Goal: Transaction & Acquisition: Purchase product/service

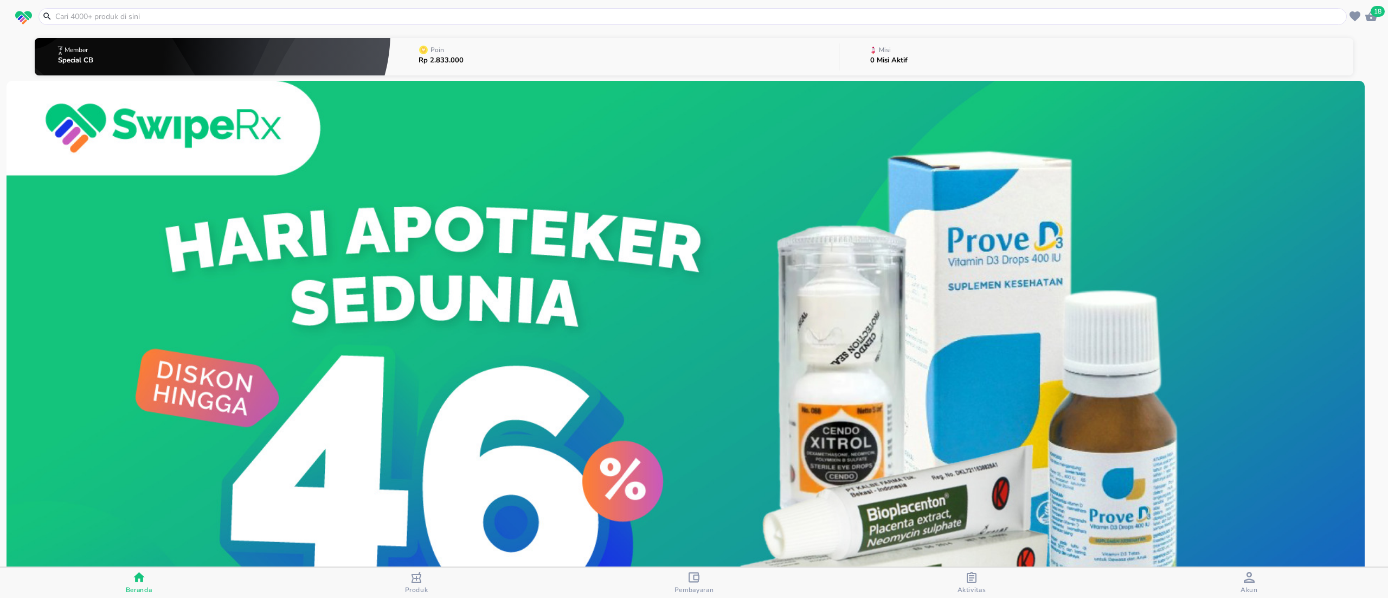
click at [193, 14] on input "text" at bounding box center [699, 16] width 1290 height 11
paste input "Isosorbite"
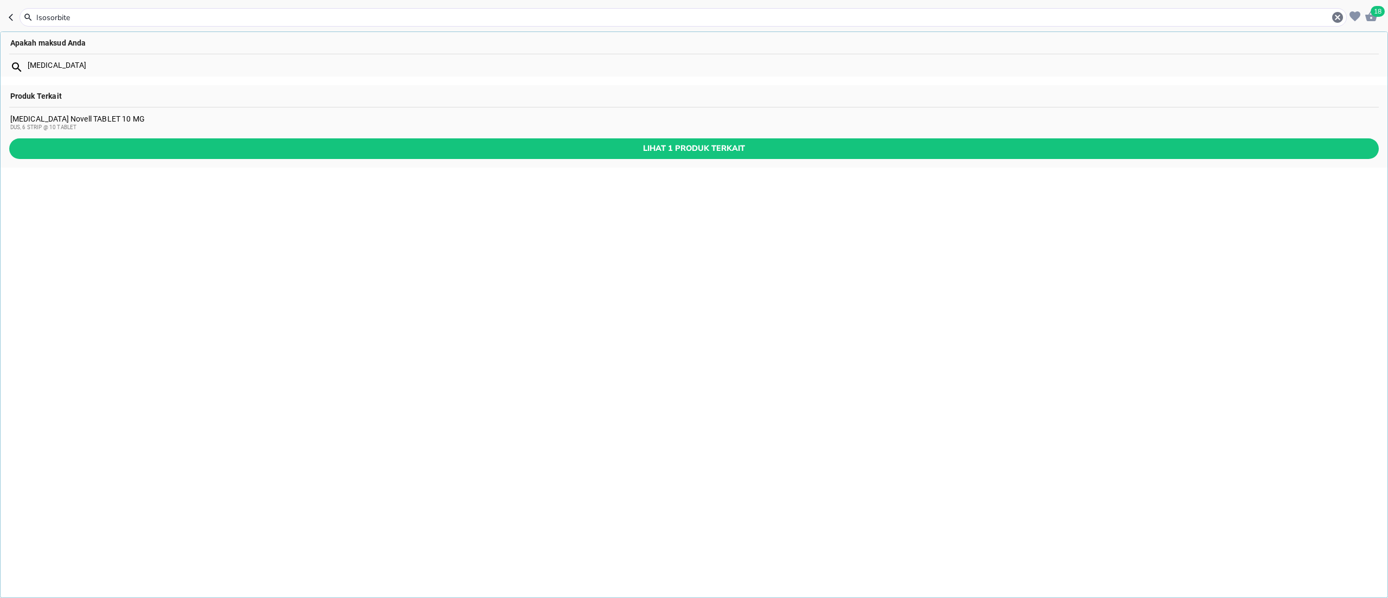
type input "Isosorbite"
click at [252, 116] on div "[MEDICAL_DATA] Novell TABLET 10 MG DUS, 6 STRIP @ 10 TABLET" at bounding box center [694, 122] width 1368 height 17
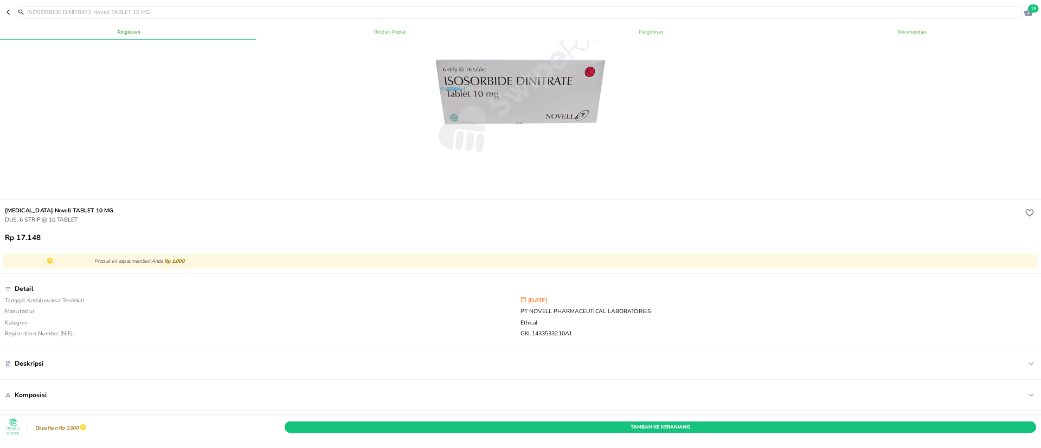
scroll to position [108, 0]
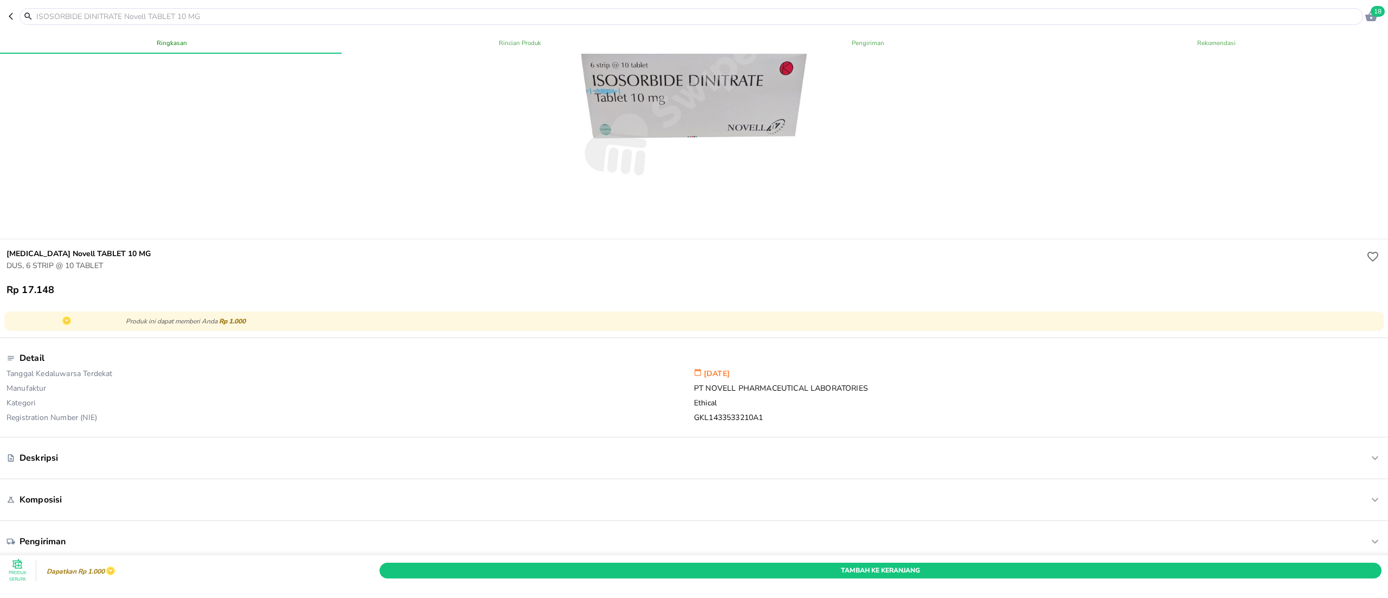
click at [422, 11] on input "text" at bounding box center [697, 16] width 1325 height 11
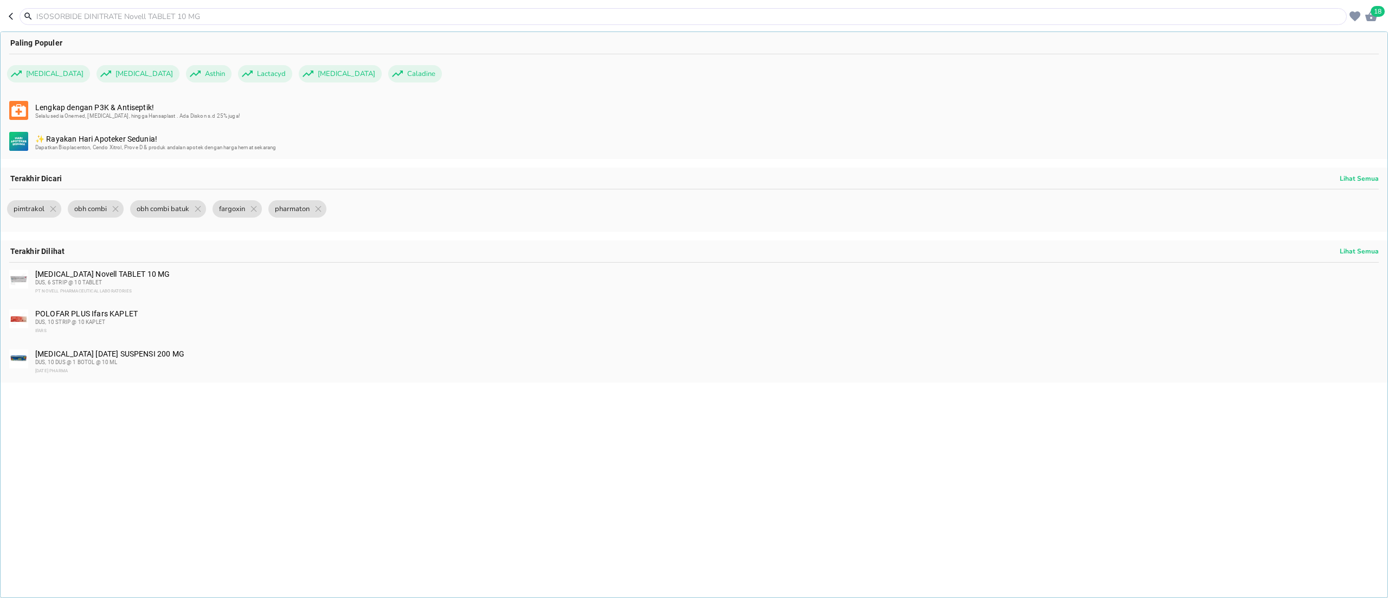
type input "s"
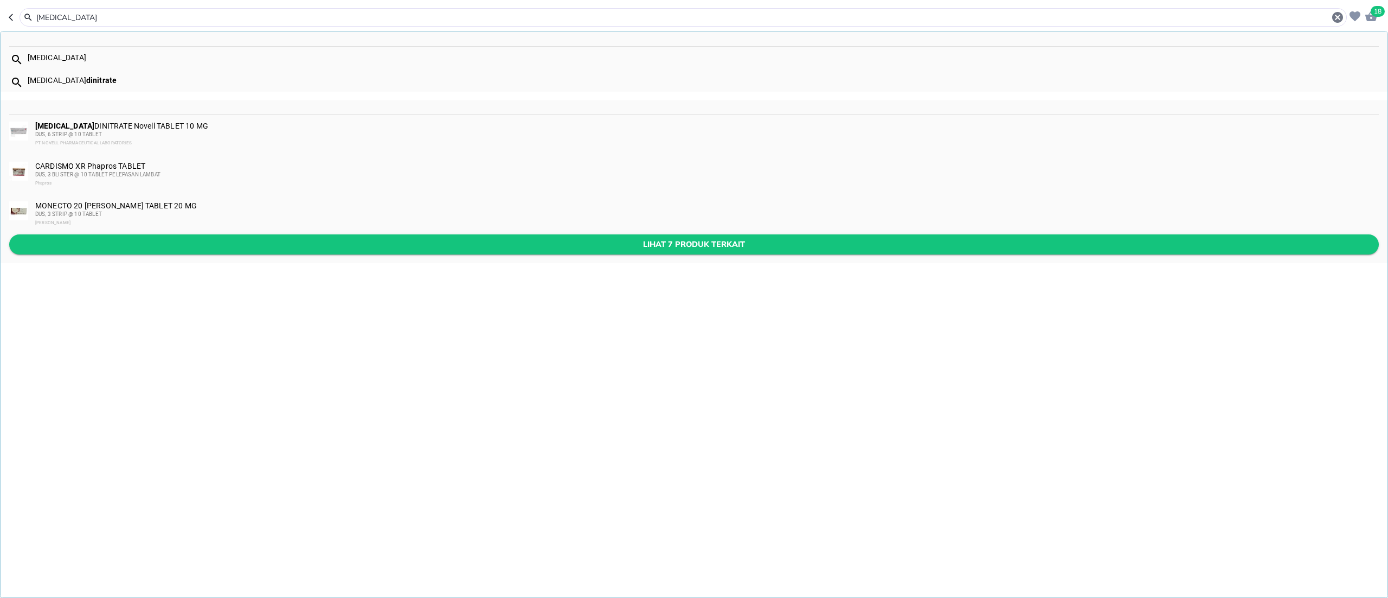
type input "[MEDICAL_DATA]"
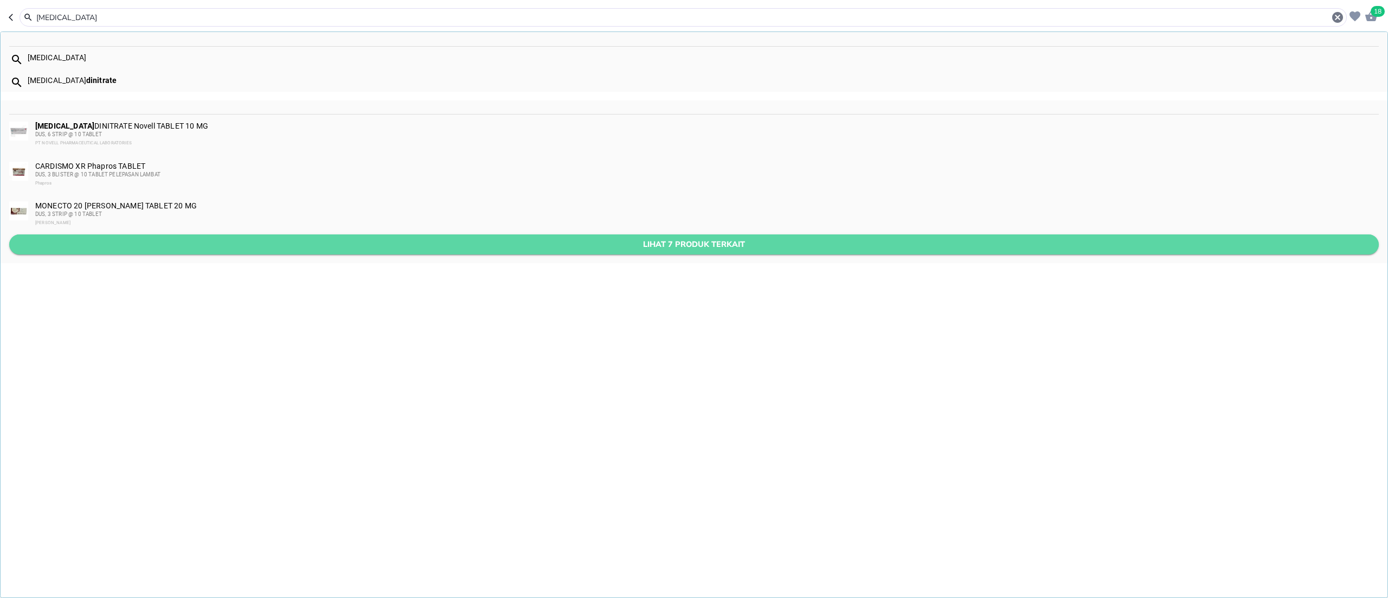
click at [369, 243] on span "Lihat 7 produk terkait" at bounding box center [694, 245] width 1352 height 14
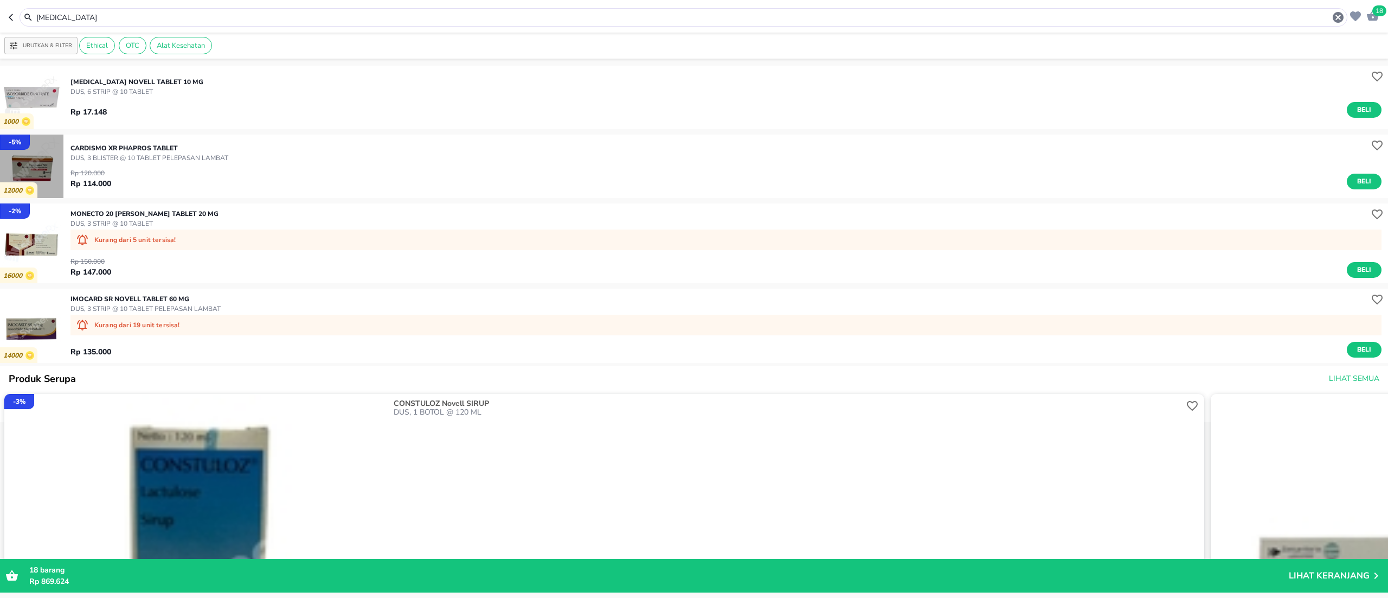
click at [18, 161] on img "button" at bounding box center [31, 165] width 63 height 63
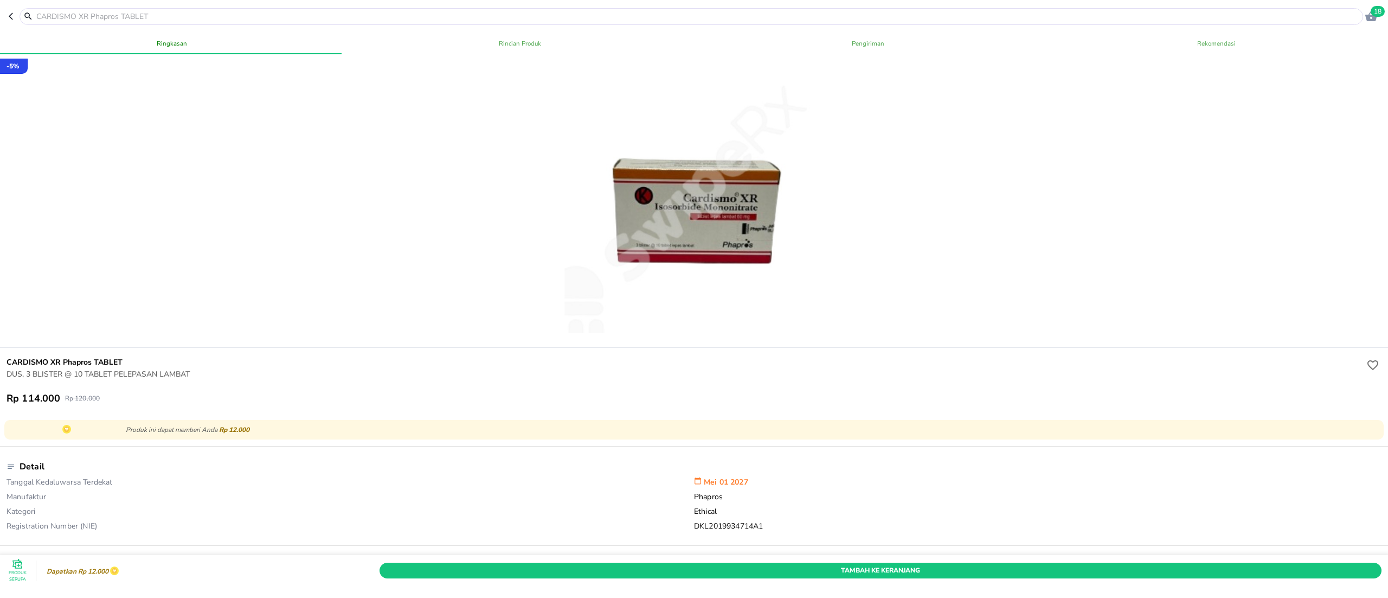
click at [14, 10] on button "button" at bounding box center [14, 16] width 11 height 17
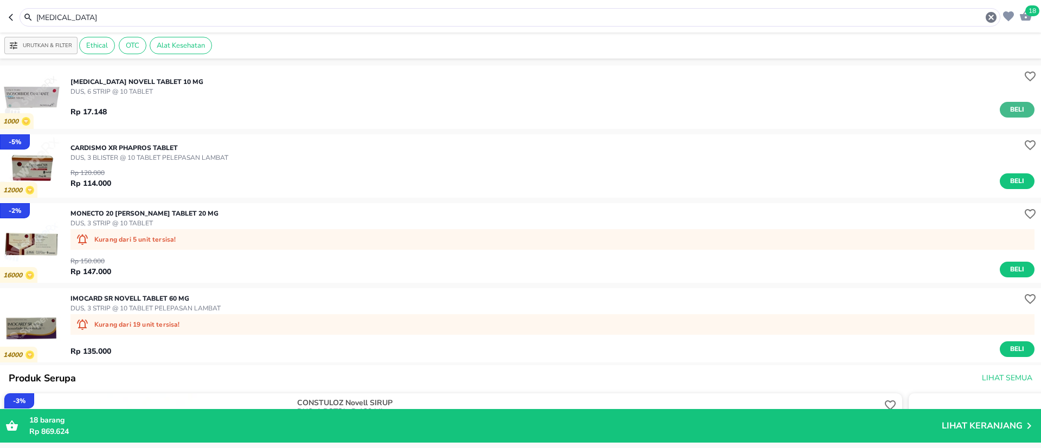
click at [1009, 103] on button "Beli" at bounding box center [1017, 110] width 35 height 16
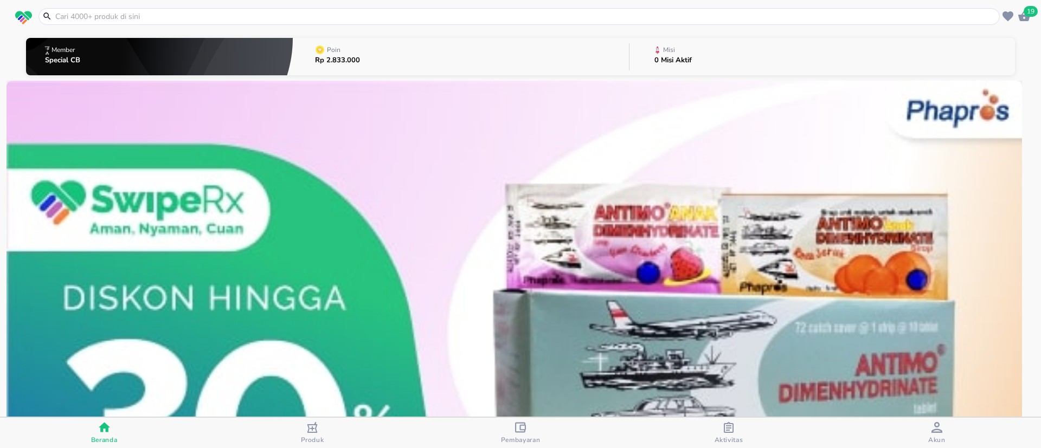
click at [251, 14] on input "text" at bounding box center [525, 16] width 943 height 11
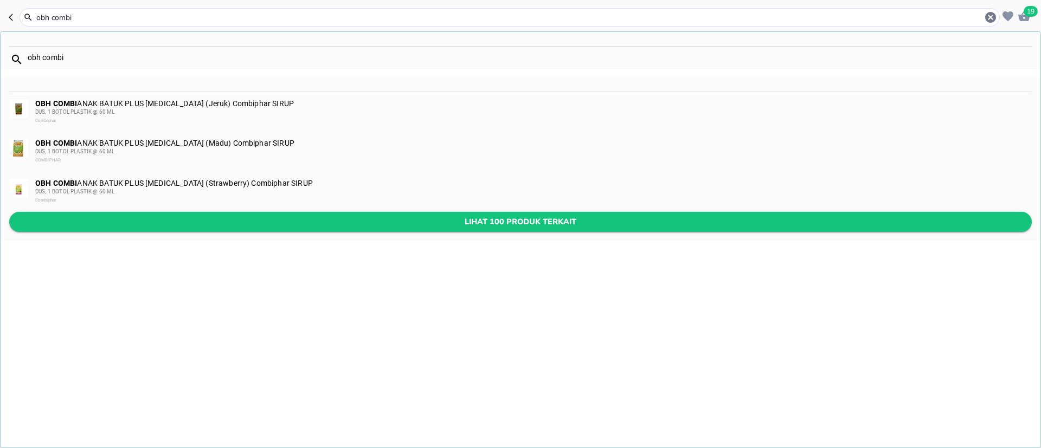
type input "obh combi"
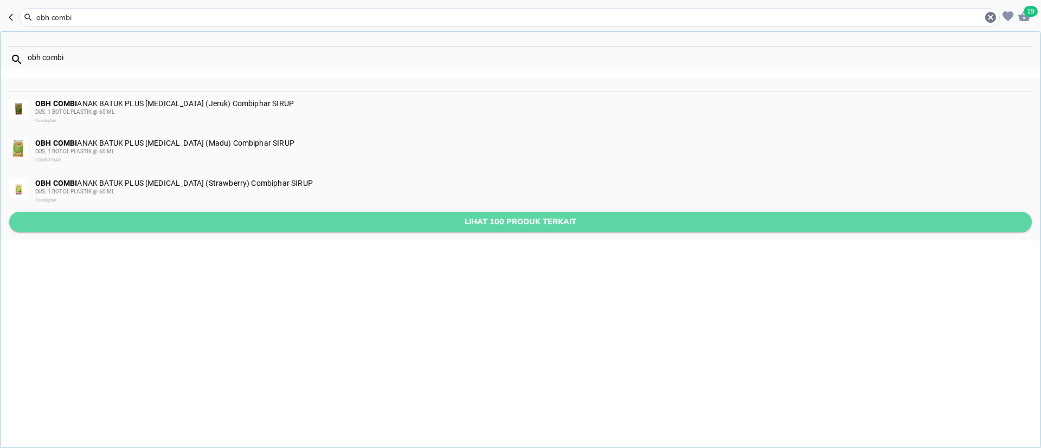
click at [342, 216] on span "Lihat 100 produk terkait" at bounding box center [520, 222] width 1005 height 14
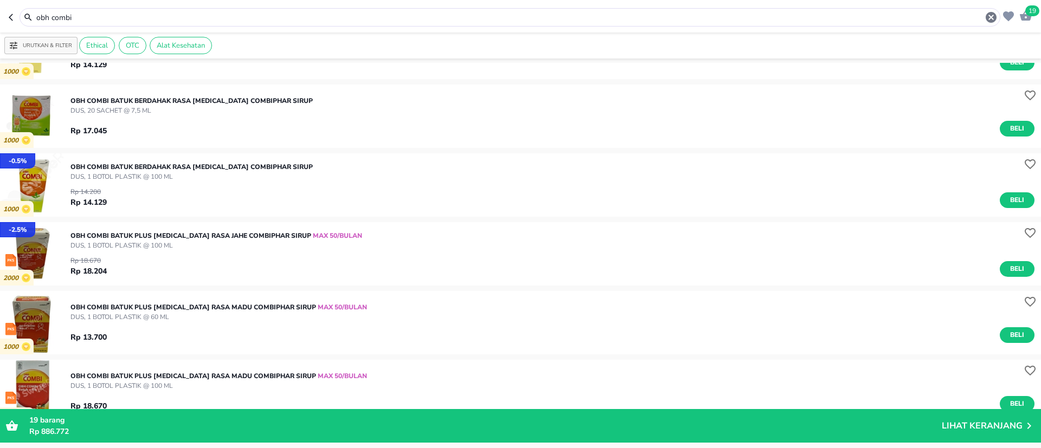
scroll to position [407, 0]
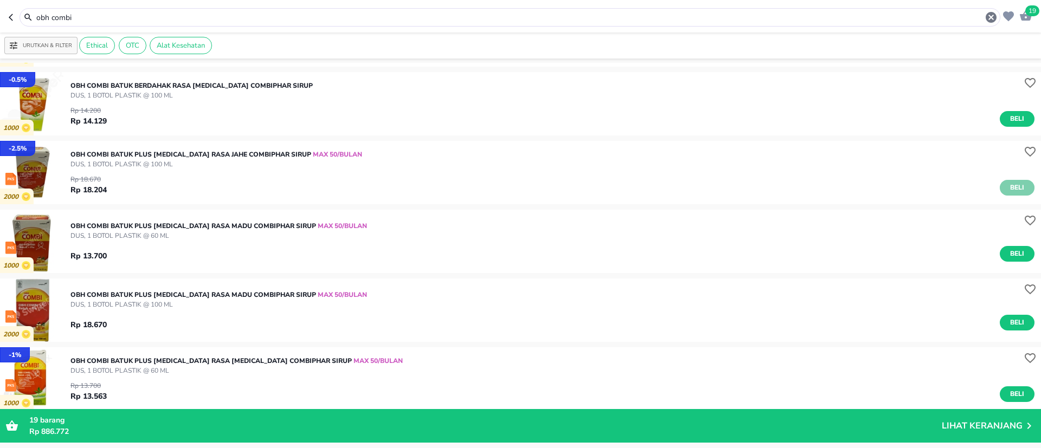
click at [1008, 191] on span "Beli" at bounding box center [1017, 187] width 18 height 11
click at [1023, 188] on icon at bounding box center [1028, 190] width 10 height 10
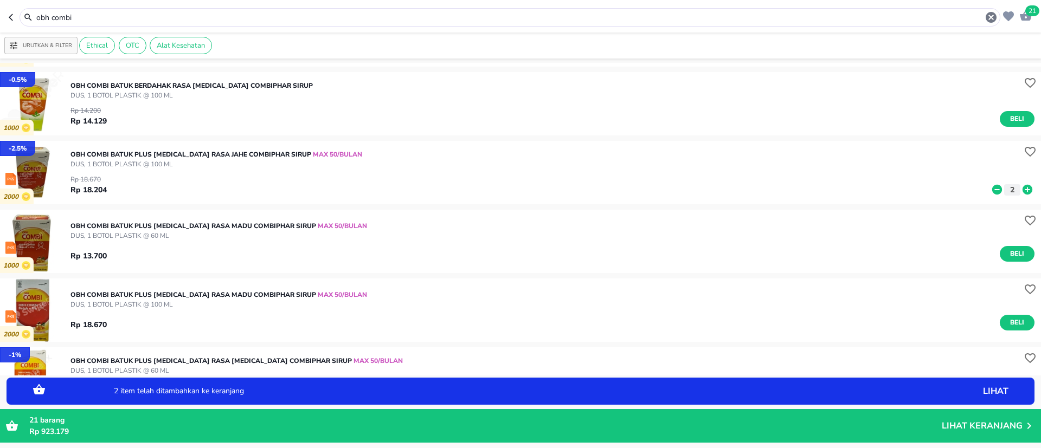
click at [1023, 188] on icon at bounding box center [1028, 190] width 10 height 10
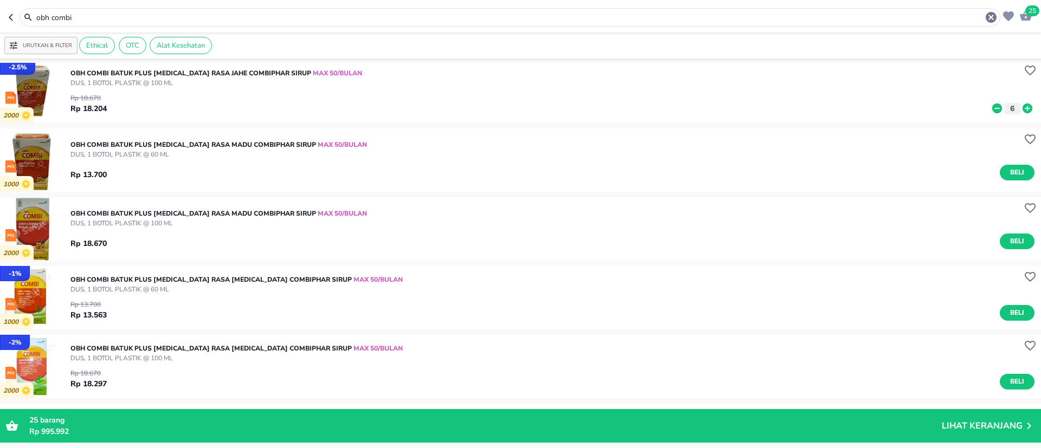
click at [992, 106] on icon at bounding box center [997, 109] width 10 height 10
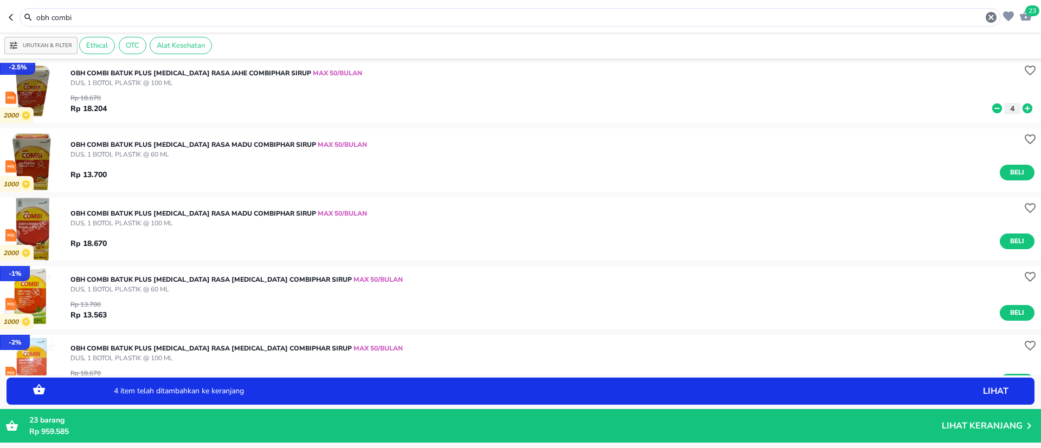
click at [992, 106] on icon at bounding box center [997, 109] width 10 height 10
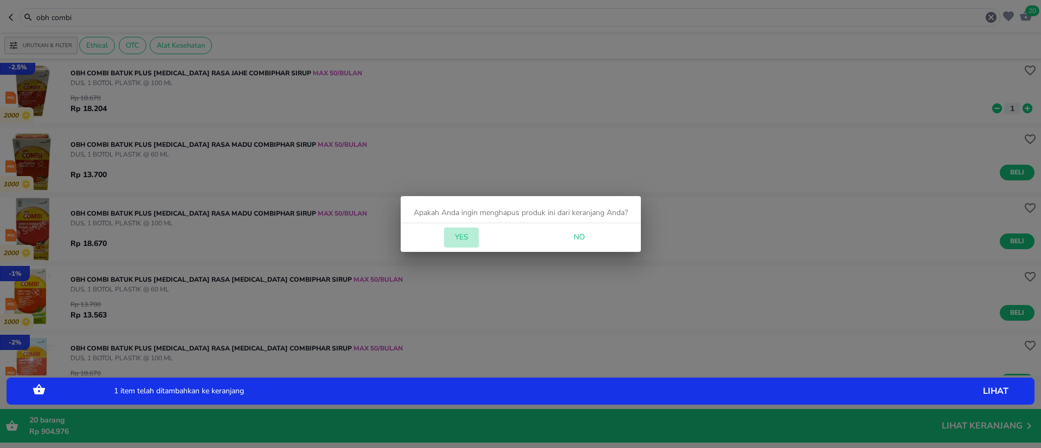
click at [462, 232] on span "Yes" at bounding box center [461, 238] width 26 height 14
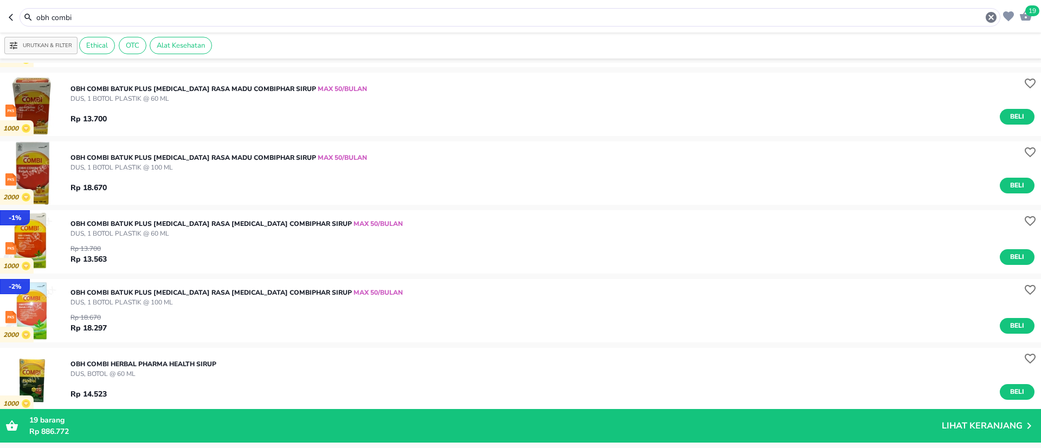
scroll to position [569, 0]
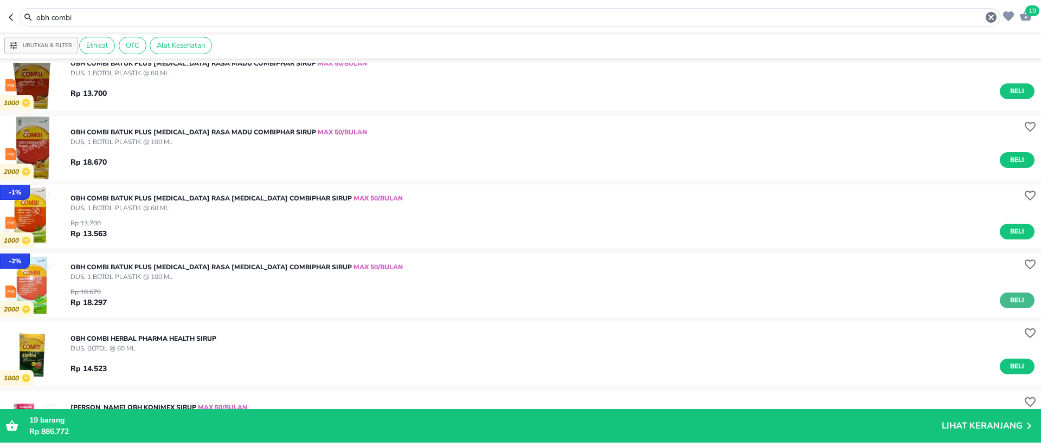
click at [1008, 299] on span "Beli" at bounding box center [1017, 300] width 18 height 11
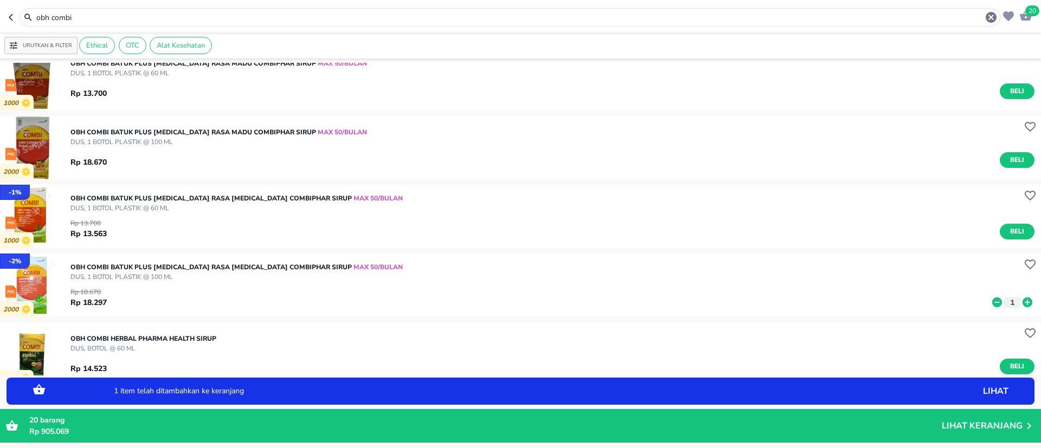
click at [1023, 303] on icon at bounding box center [1028, 303] width 10 height 10
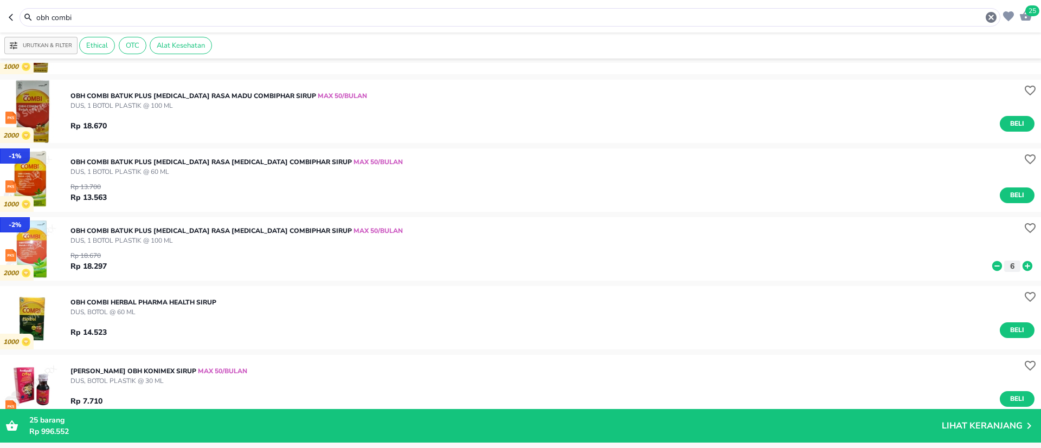
scroll to position [629, 0]
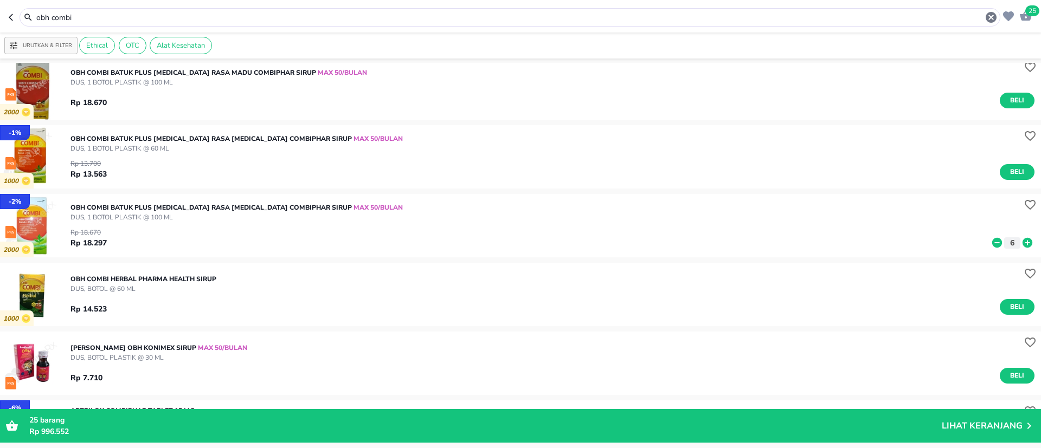
click at [135, 15] on input "obh combi" at bounding box center [510, 17] width 950 height 11
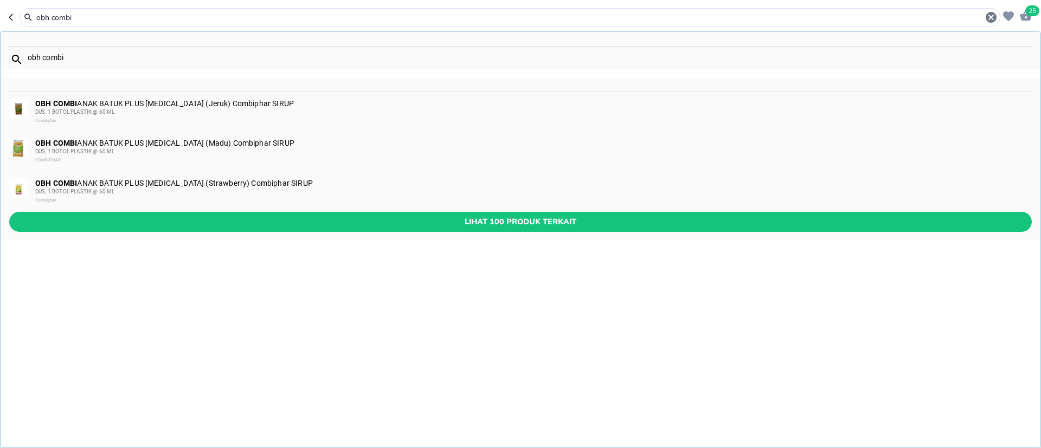
click at [135, 15] on input "obh combi" at bounding box center [510, 17] width 950 height 11
paste input "handscoon"
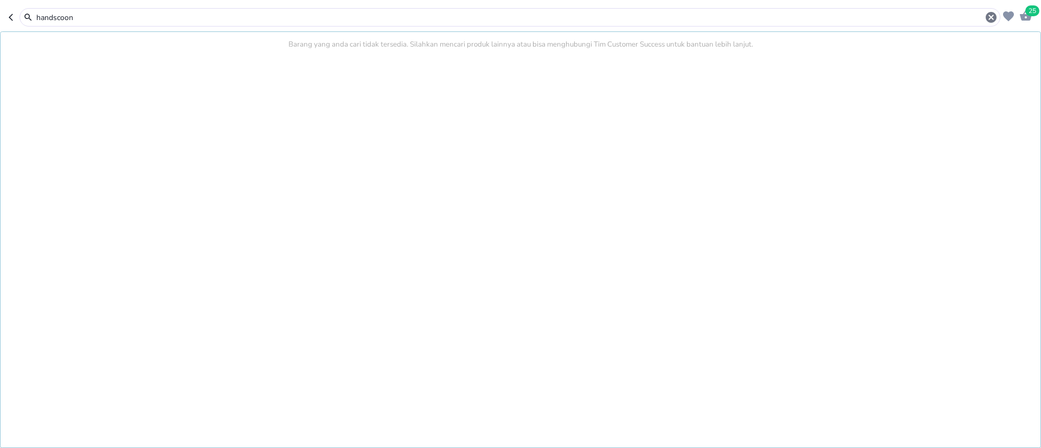
type input "handscoon"
click at [1031, 18] on icon "button" at bounding box center [1026, 15] width 12 height 10
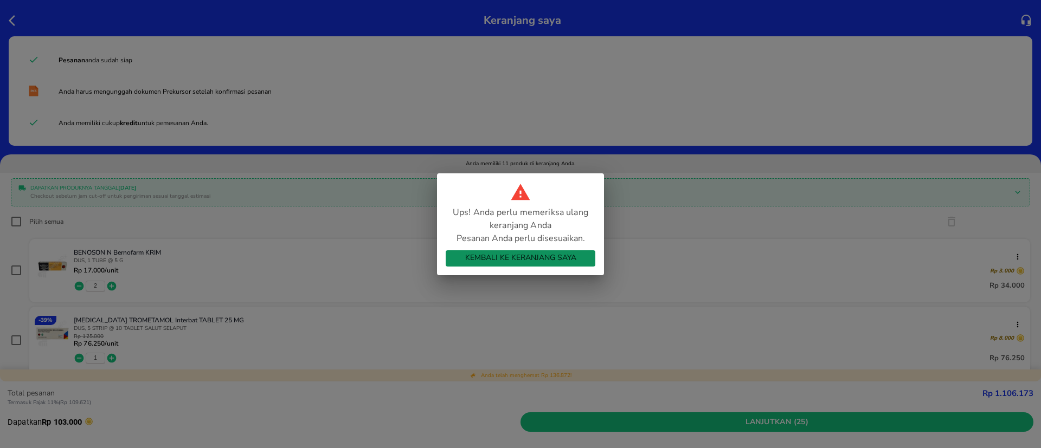
click at [542, 261] on span "Kembali ke Keranjang Saya" at bounding box center [520, 259] width 132 height 14
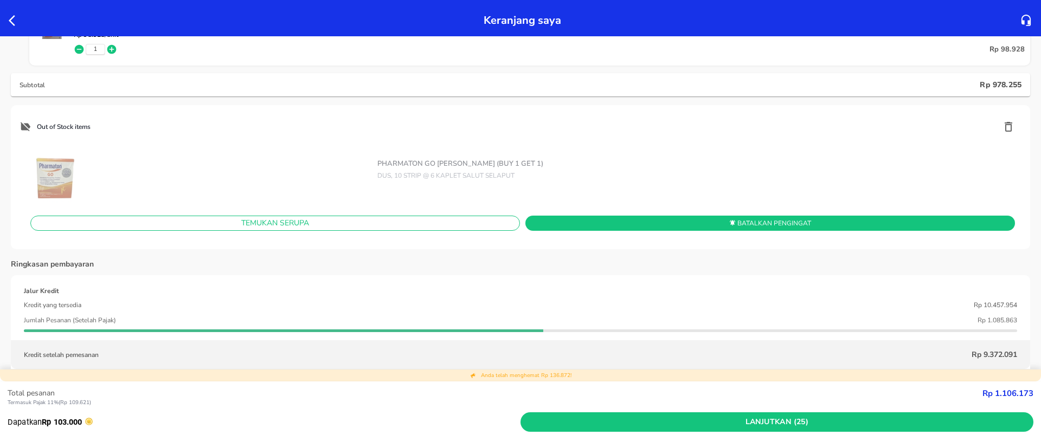
scroll to position [858, 0]
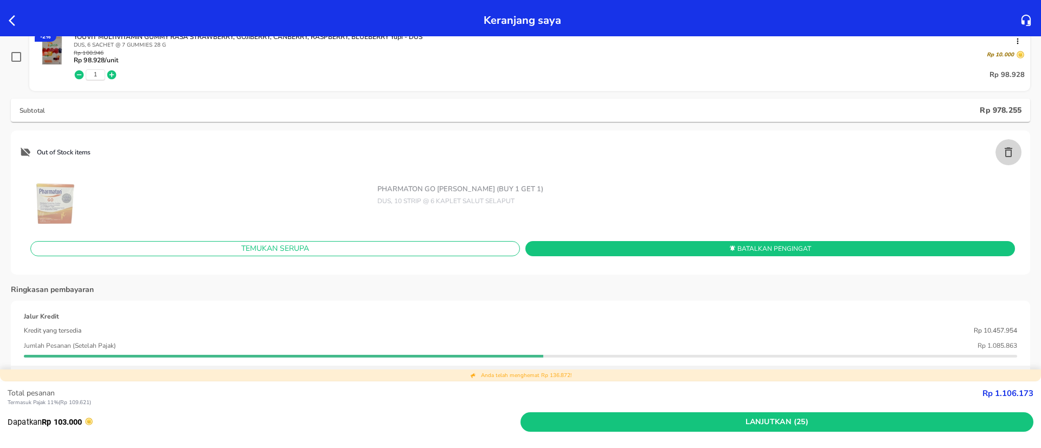
click at [1002, 150] on icon "button" at bounding box center [1008, 152] width 13 height 13
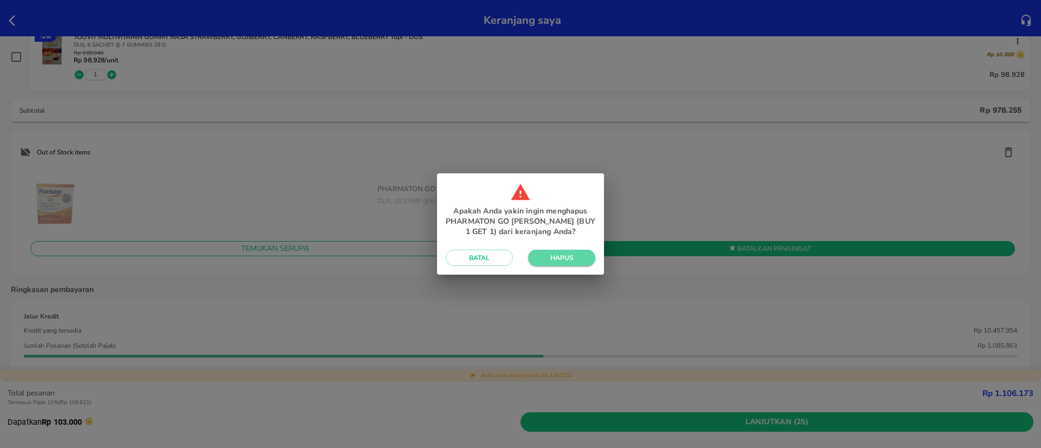
click at [551, 259] on span "Hapus" at bounding box center [562, 258] width 50 height 9
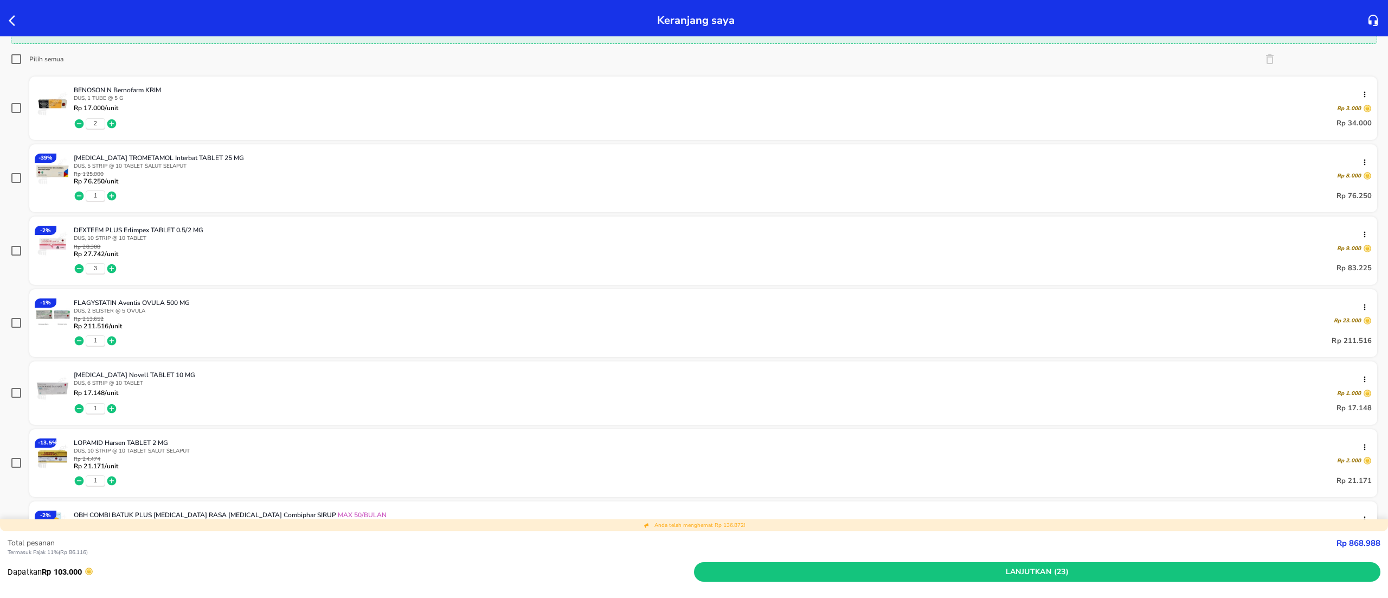
scroll to position [163, 0]
click at [12, 19] on icon "button" at bounding box center [15, 20] width 13 height 13
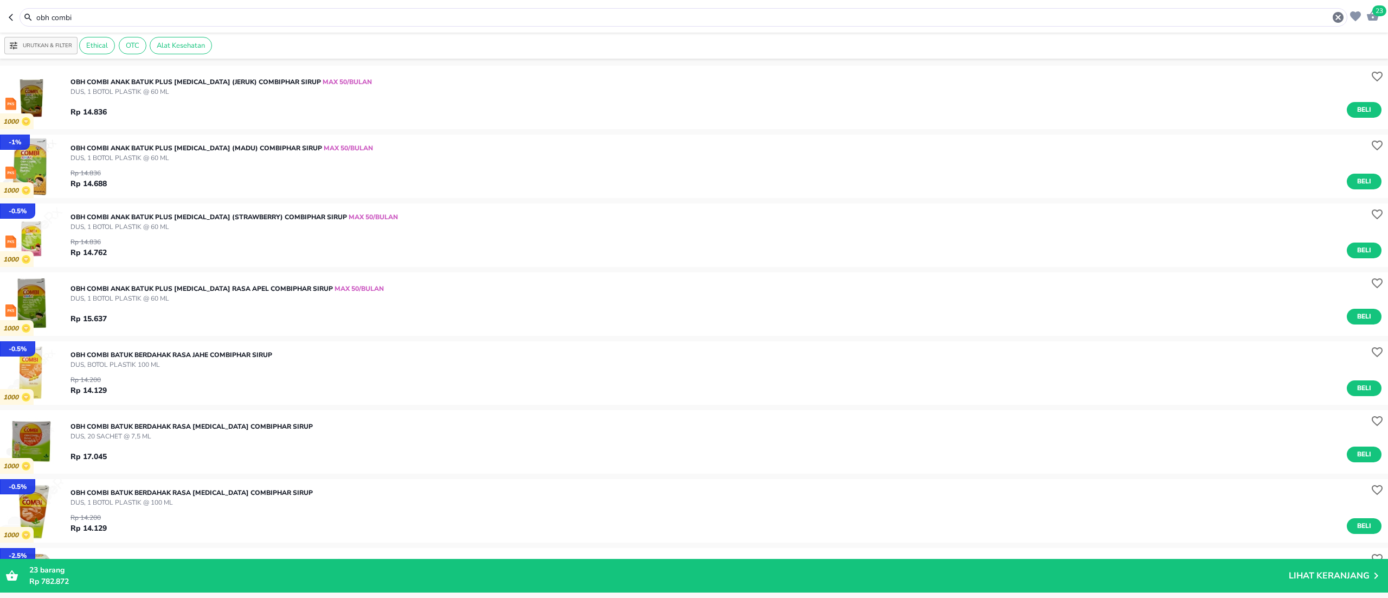
click at [107, 8] on div "obh combi" at bounding box center [684, 17] width 1328 height 18
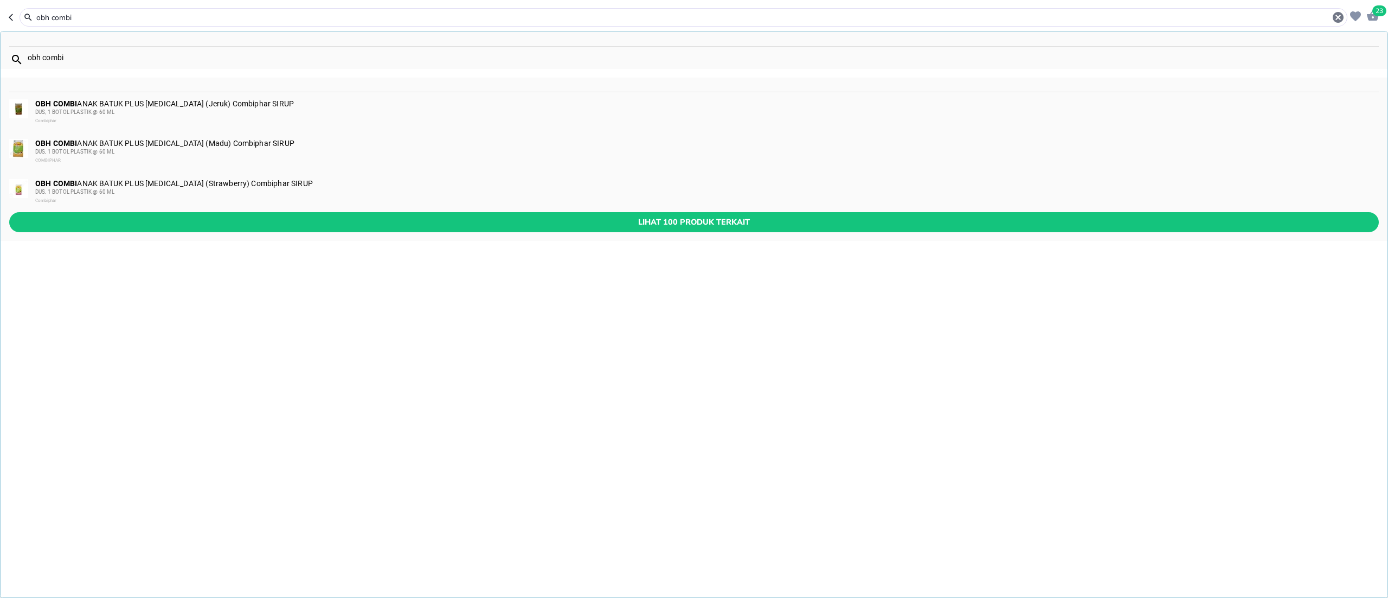
click at [103, 12] on input "obh combi" at bounding box center [683, 17] width 1297 height 11
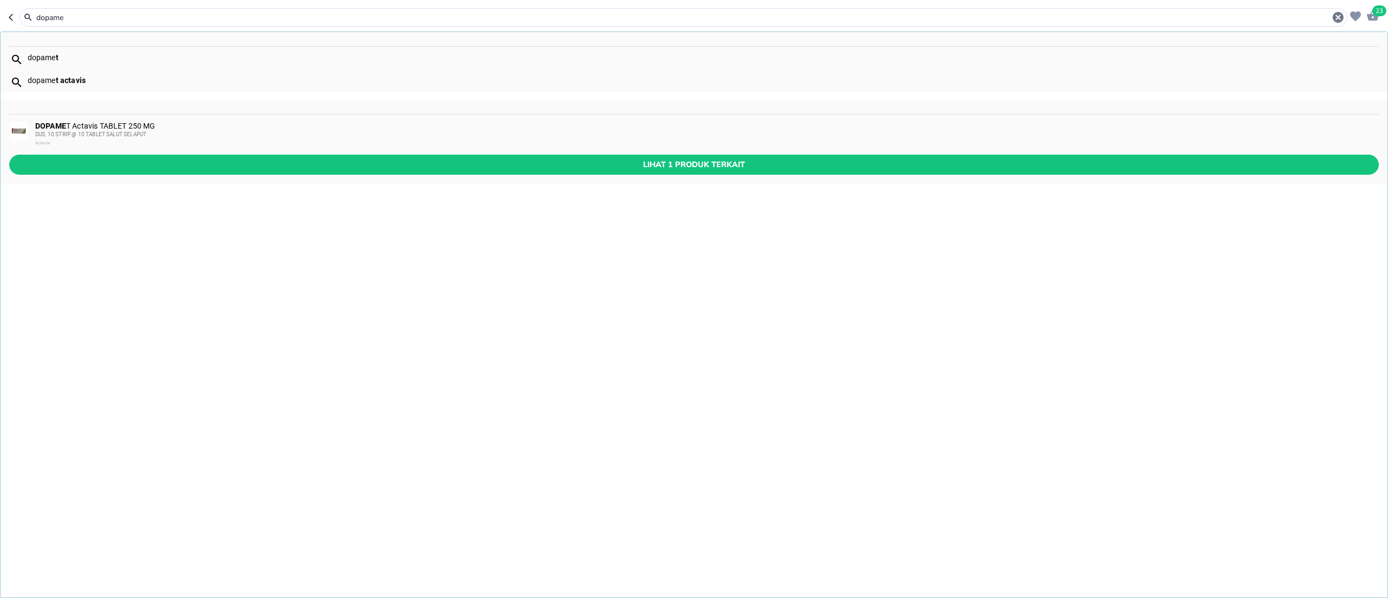
type input "dopame"
click at [216, 140] on div "Actavis" at bounding box center [706, 143] width 1343 height 9
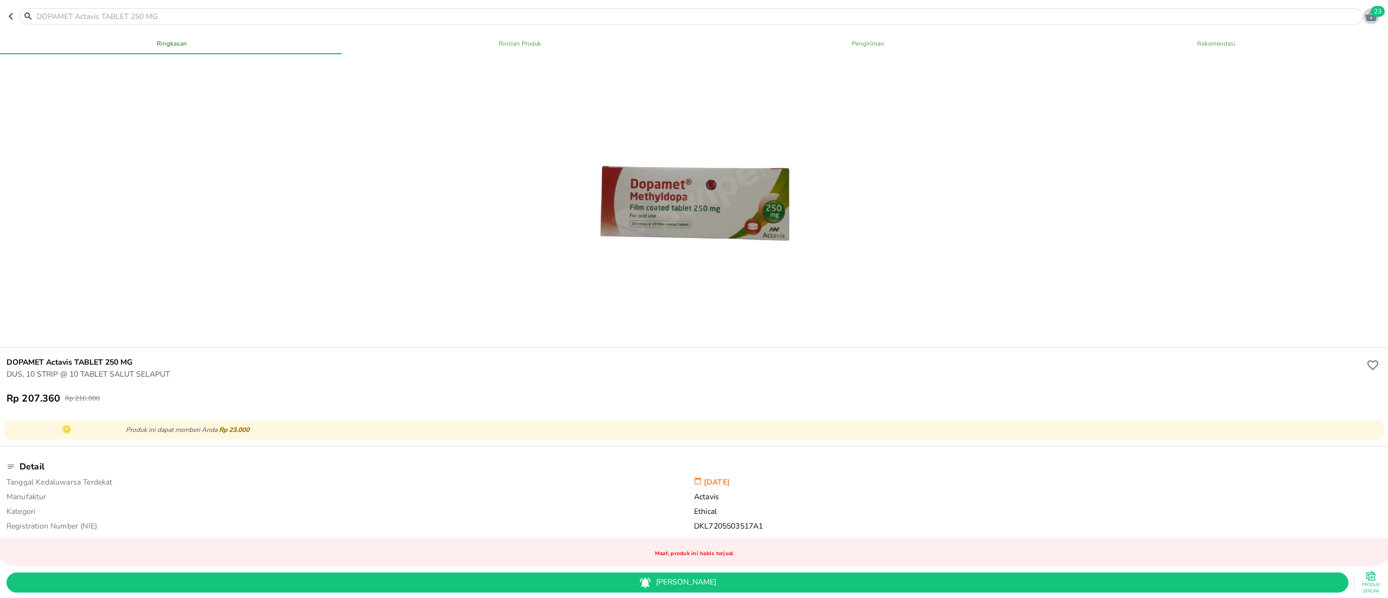
click at [1041, 19] on icon "button" at bounding box center [1371, 16] width 13 height 13
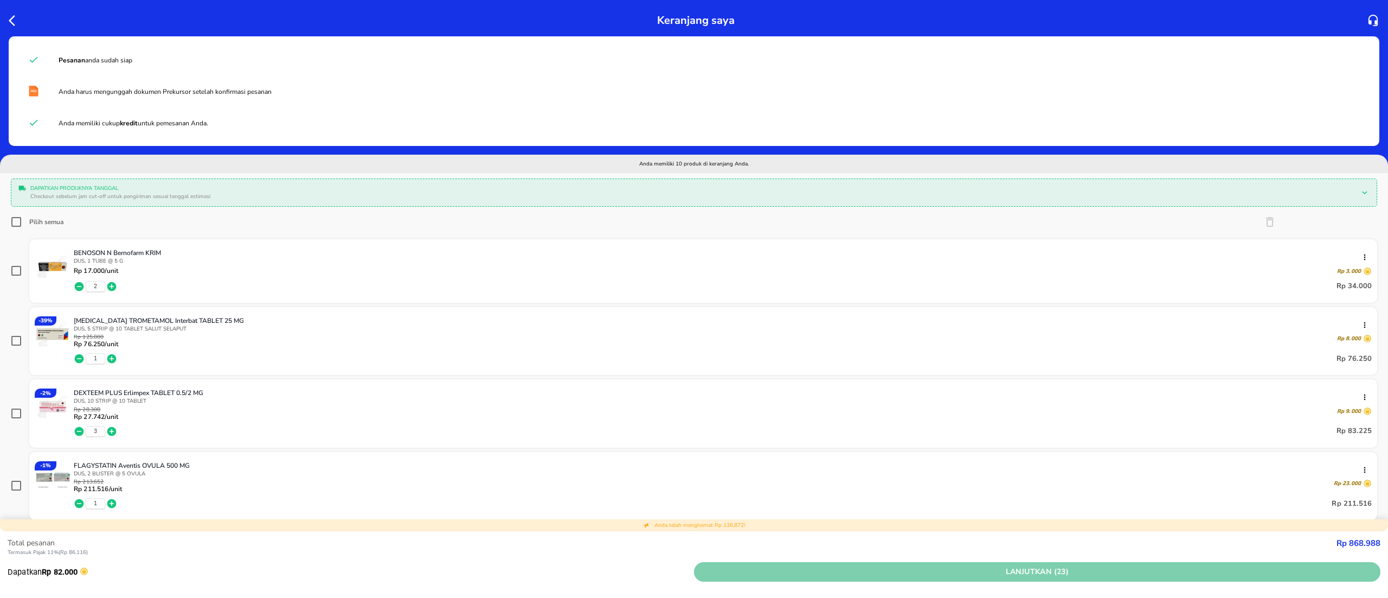
click at [1041, 448] on span "Lanjutkan (23)" at bounding box center [1037, 572] width 678 height 14
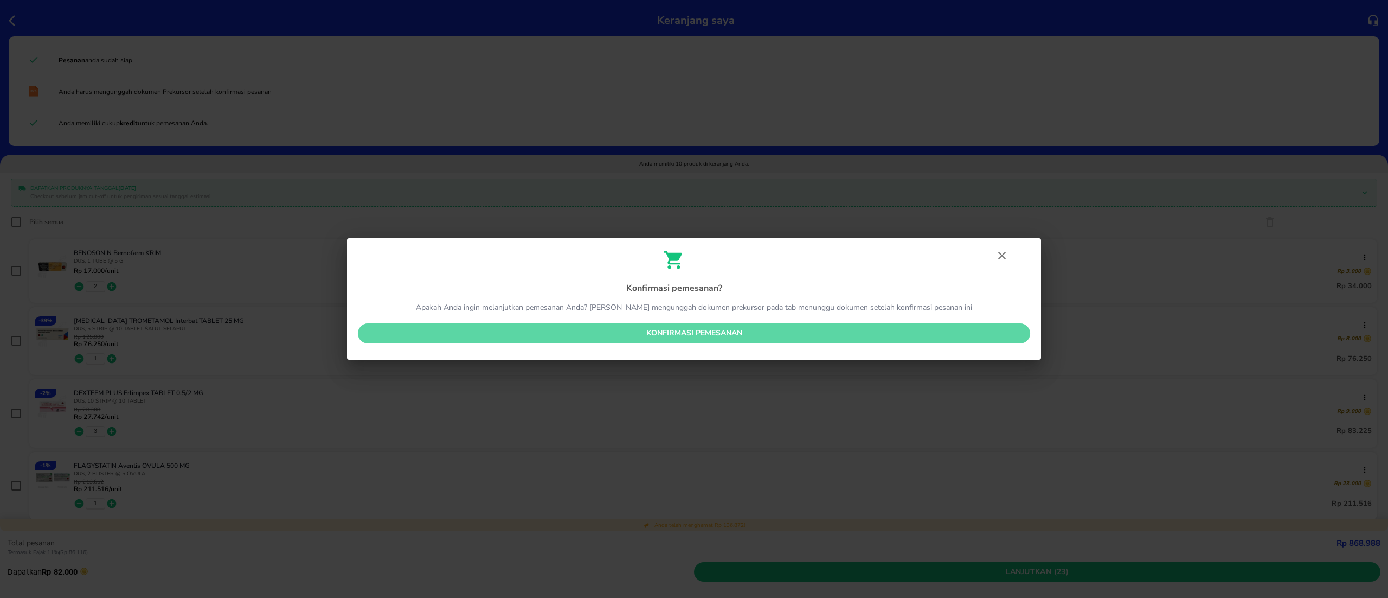
click at [810, 335] on span "Konfirmasi pemesanan" at bounding box center [694, 333] width 655 height 14
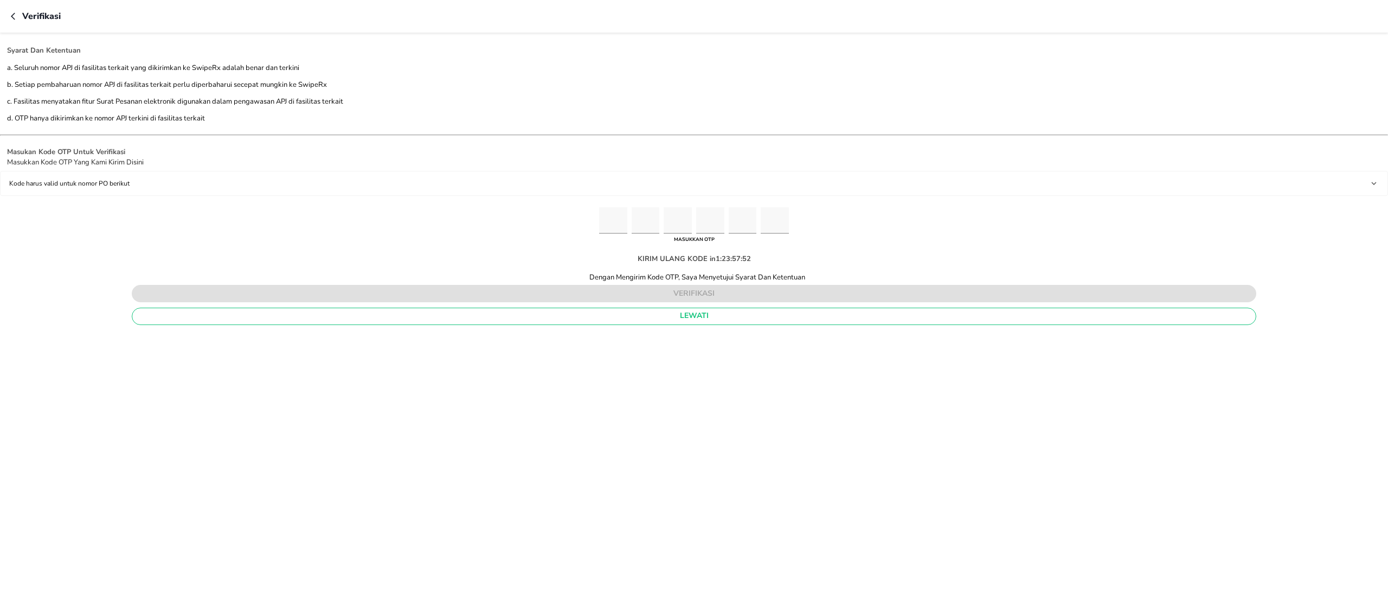
click at [611, 216] on input "Please enter OTP character 1" at bounding box center [613, 220] width 28 height 27
paste input "6"
type input "1"
type input "2"
type input "0"
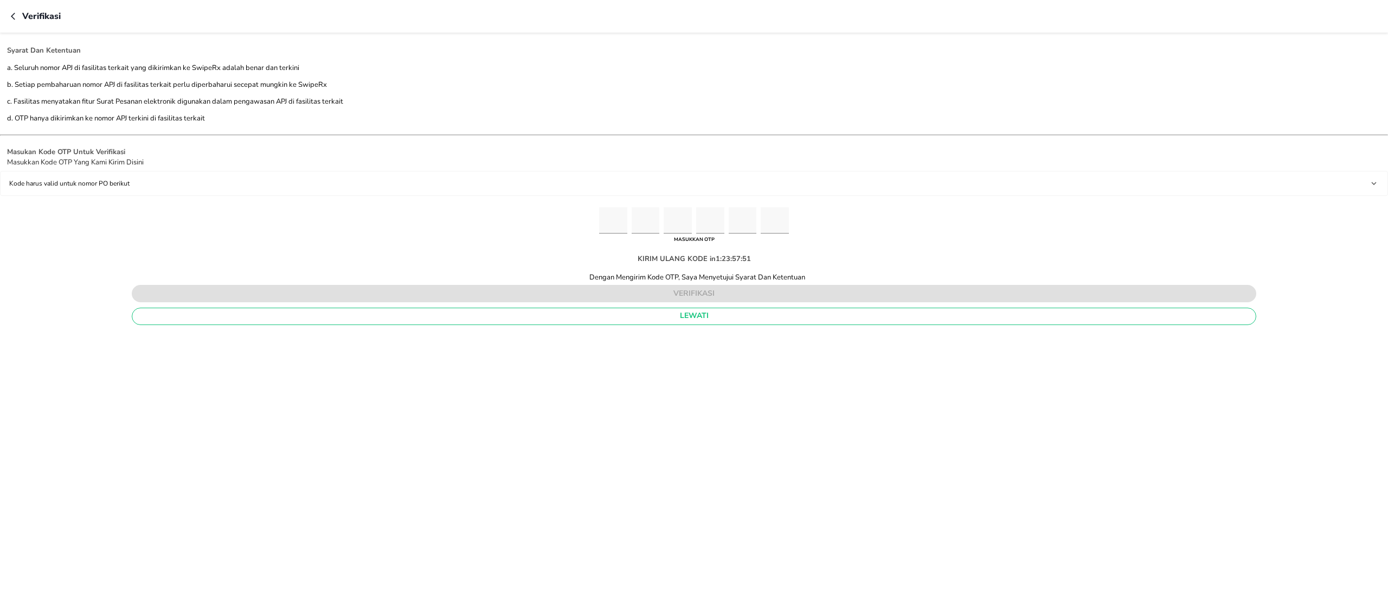
type input "0"
type input "5"
type input "6"
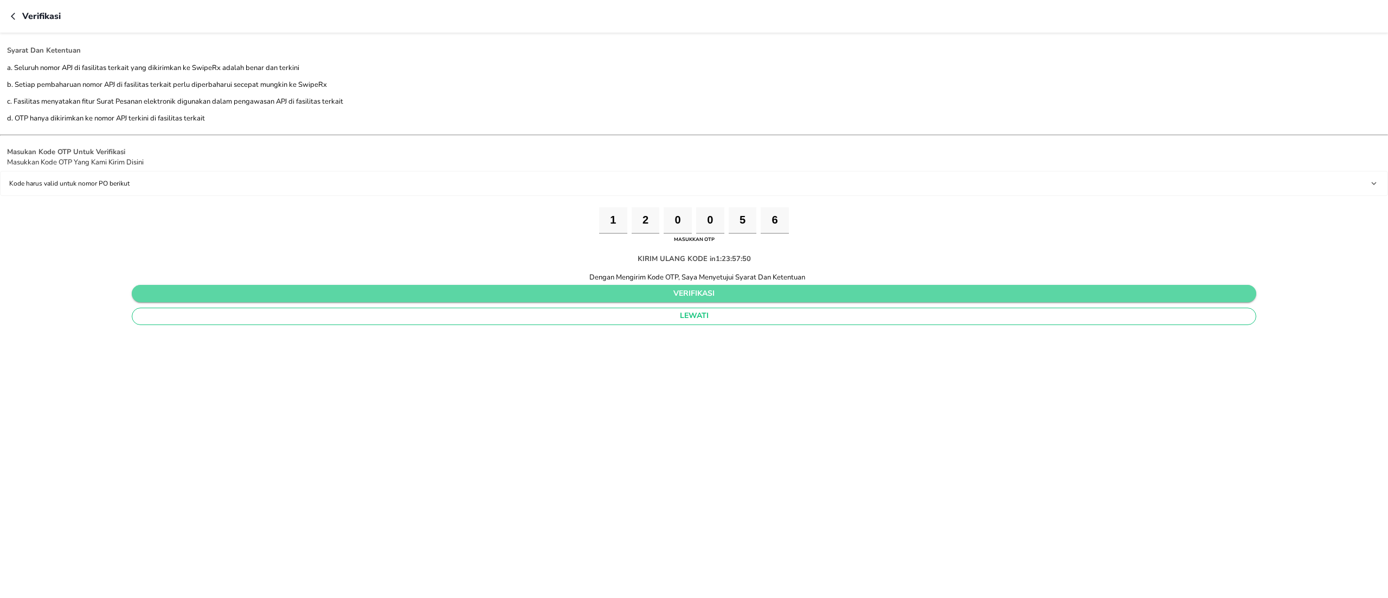
click at [668, 297] on span "verifikasi" at bounding box center [693, 294] width 1107 height 14
